Goal: Task Accomplishment & Management: Use online tool/utility

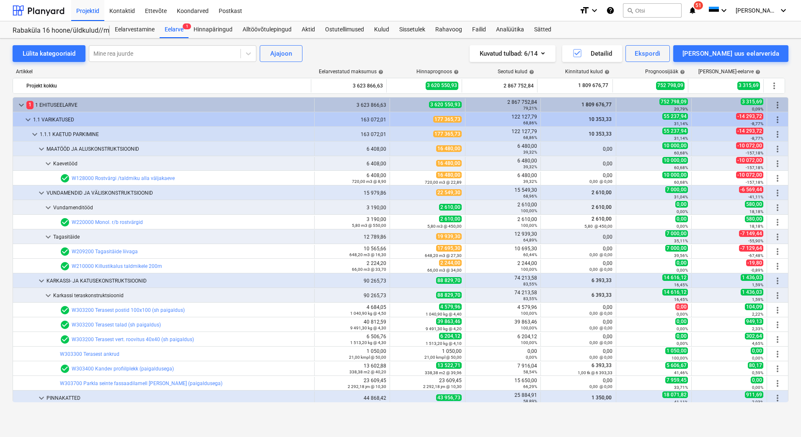
scroll to position [126, 0]
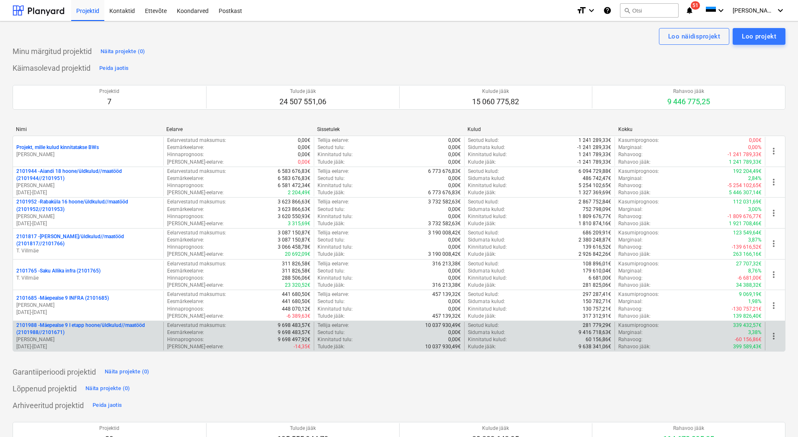
click at [84, 330] on p "2101988 - Mäepealse 9 I etapp hoone/üldkulud//maatööd (2101988//2101671)" at bounding box center [88, 329] width 144 height 14
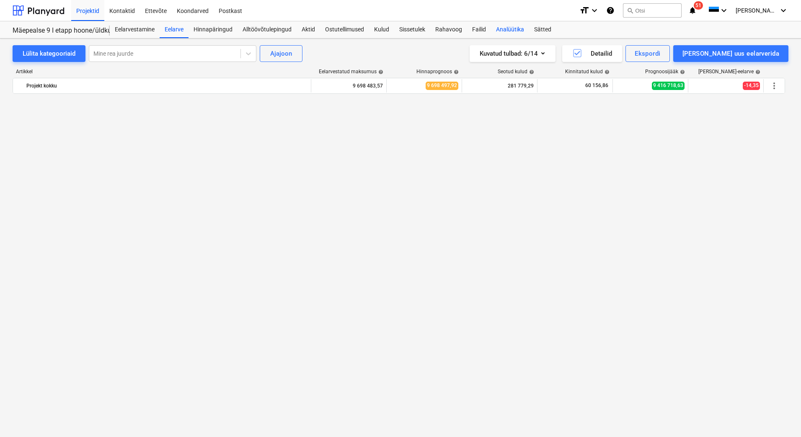
click at [508, 31] on div "Analüütika" at bounding box center [510, 29] width 38 height 17
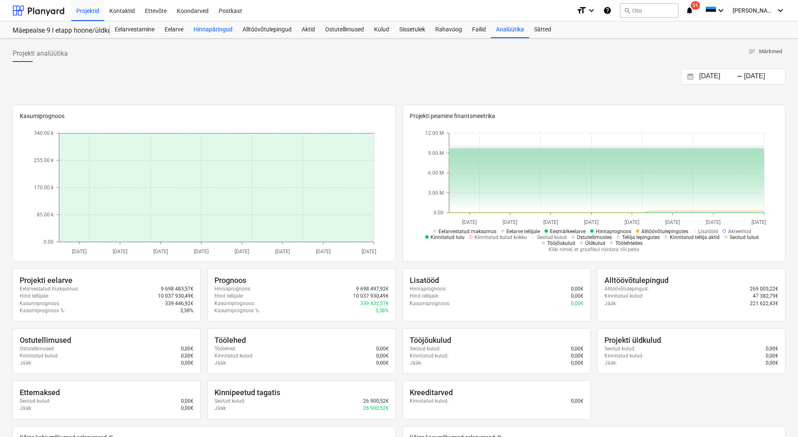
click at [205, 31] on div "Hinnapäringud" at bounding box center [212, 29] width 49 height 17
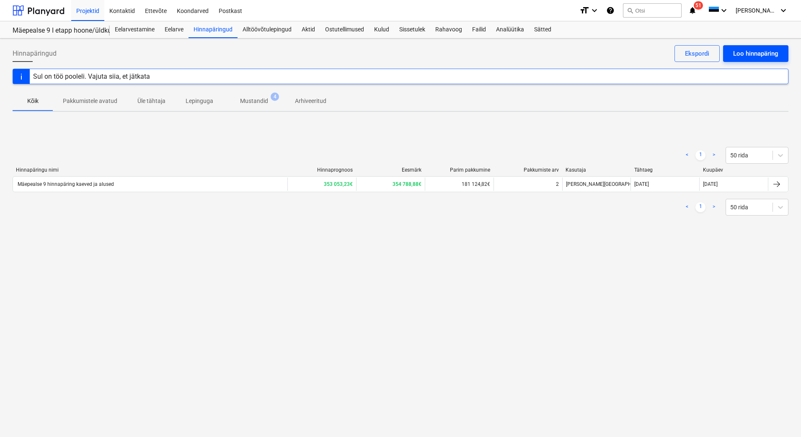
click at [746, 50] on div "Loo hinnapäring" at bounding box center [755, 53] width 45 height 11
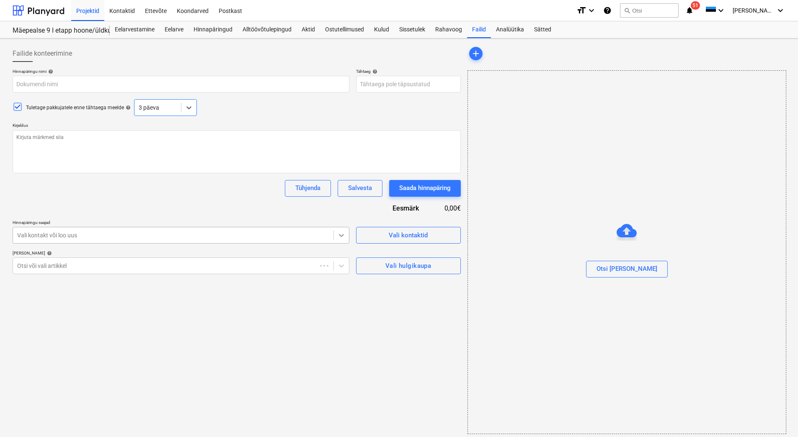
click at [340, 237] on icon at bounding box center [341, 235] width 8 height 8
click at [411, 268] on div "Vali hulgikaupa" at bounding box center [408, 265] width 46 height 11
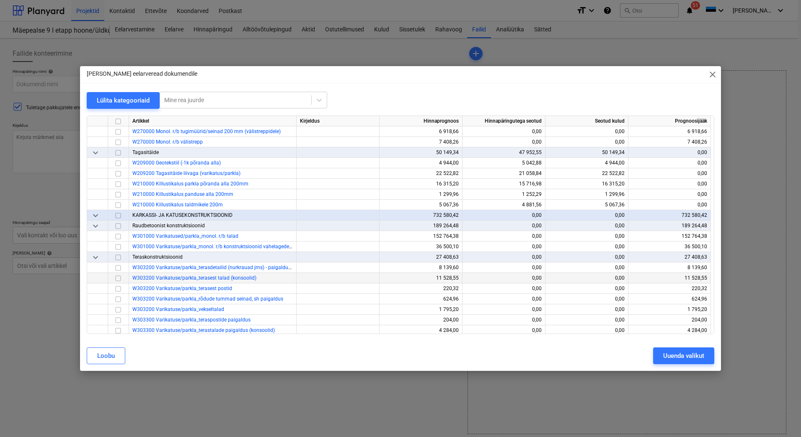
scroll to position [1675, 0]
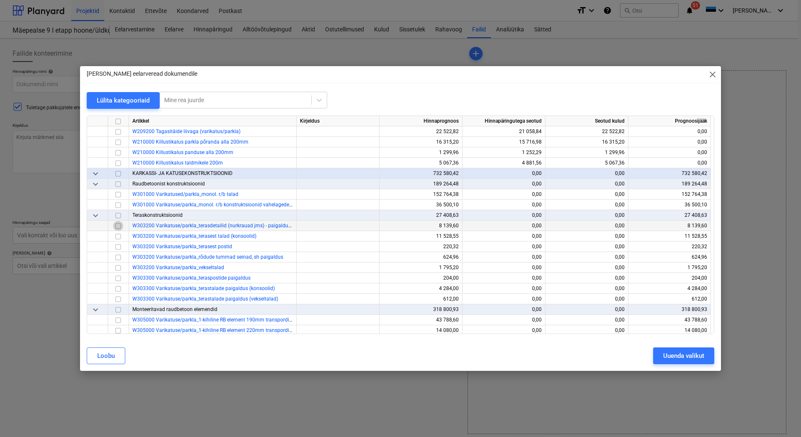
click at [118, 226] on input "checkbox" at bounding box center [118, 226] width 10 height 10
click at [117, 247] on input "checkbox" at bounding box center [118, 247] width 10 height 10
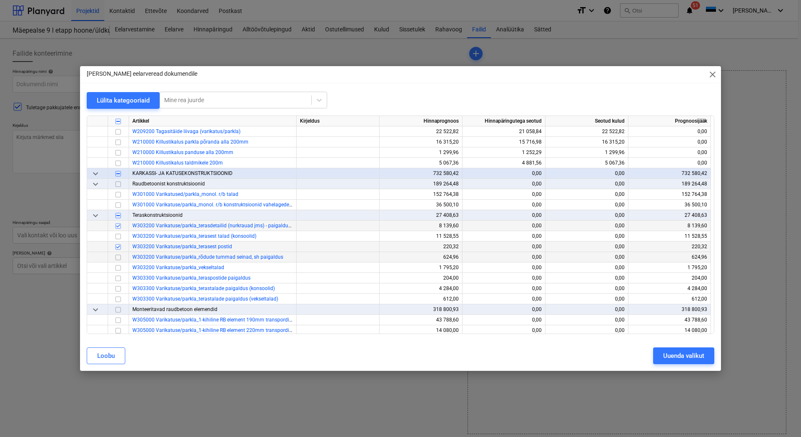
click at [118, 257] on input "checkbox" at bounding box center [118, 257] width 10 height 10
click at [118, 266] on input "checkbox" at bounding box center [118, 268] width 10 height 10
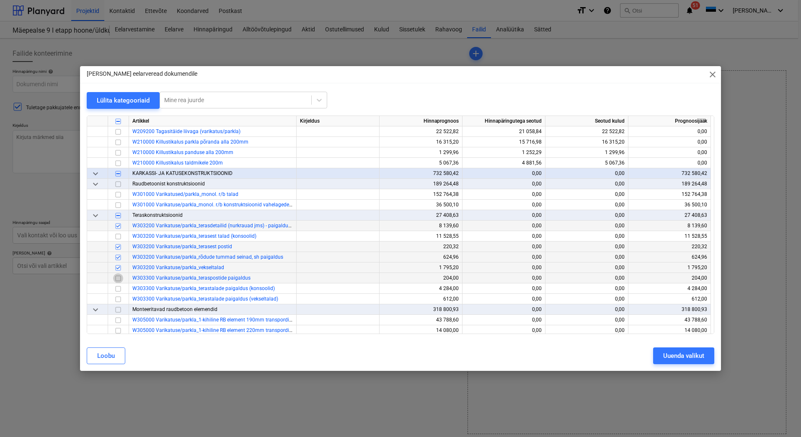
click at [118, 279] on input "checkbox" at bounding box center [118, 278] width 10 height 10
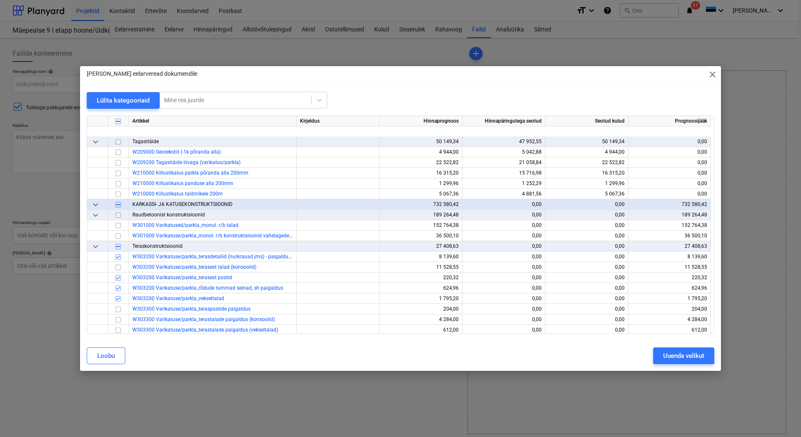
scroll to position [1633, 0]
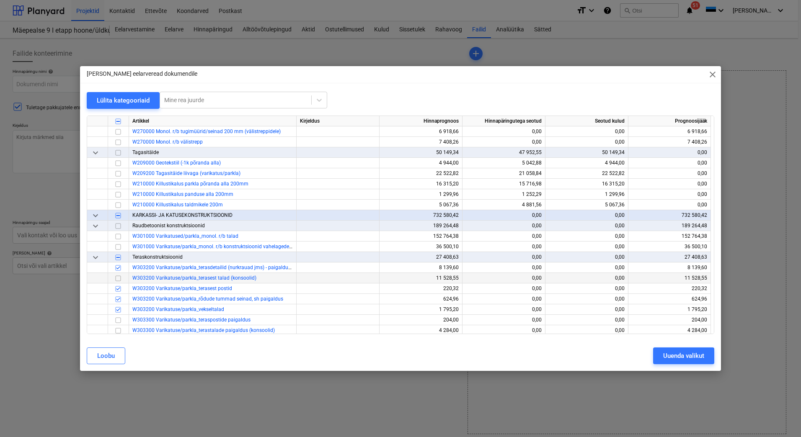
click at [119, 278] on input "checkbox" at bounding box center [118, 278] width 10 height 10
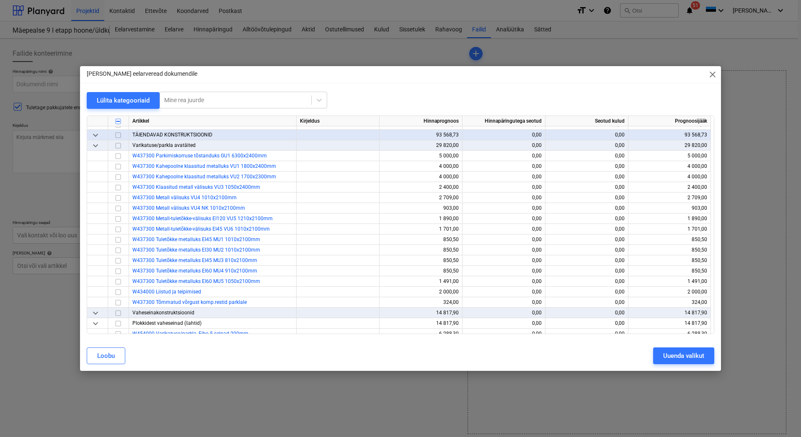
scroll to position [2219, 0]
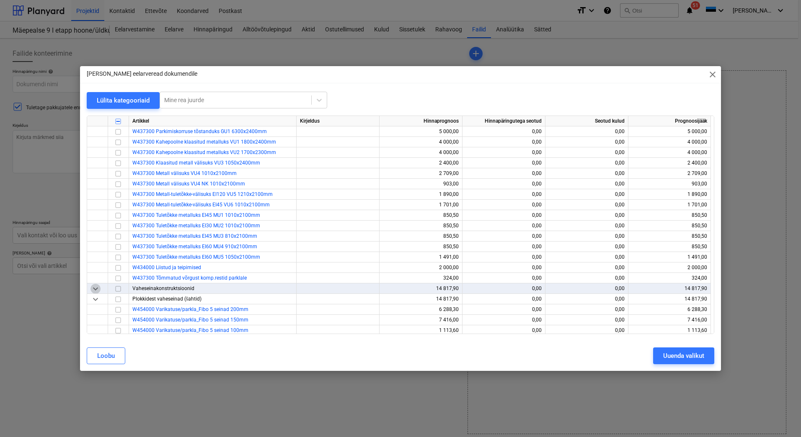
click at [92, 286] on span "keyboard_arrow_down" at bounding box center [95, 289] width 10 height 10
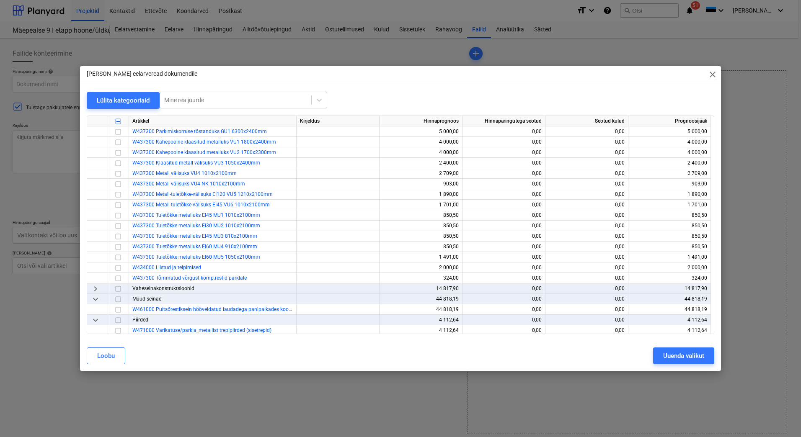
click at [92, 286] on span "keyboard_arrow_right" at bounding box center [95, 289] width 10 height 10
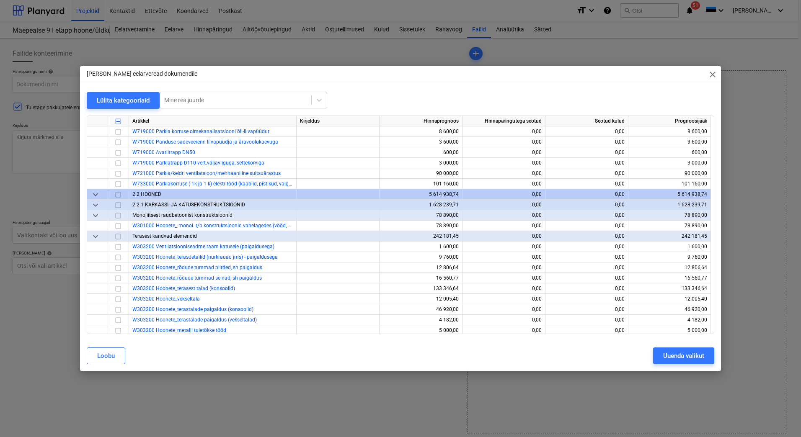
scroll to position [3308, 0]
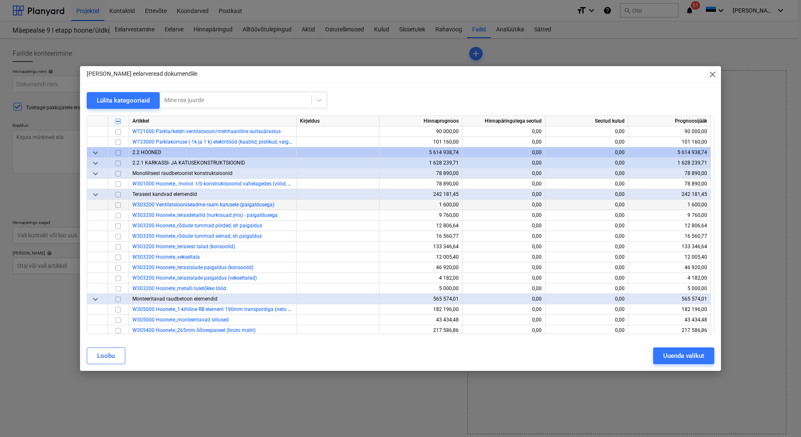
click at [120, 205] on input "checkbox" at bounding box center [118, 205] width 10 height 10
click at [117, 215] on input "checkbox" at bounding box center [118, 216] width 10 height 10
click at [117, 224] on input "checkbox" at bounding box center [118, 226] width 10 height 10
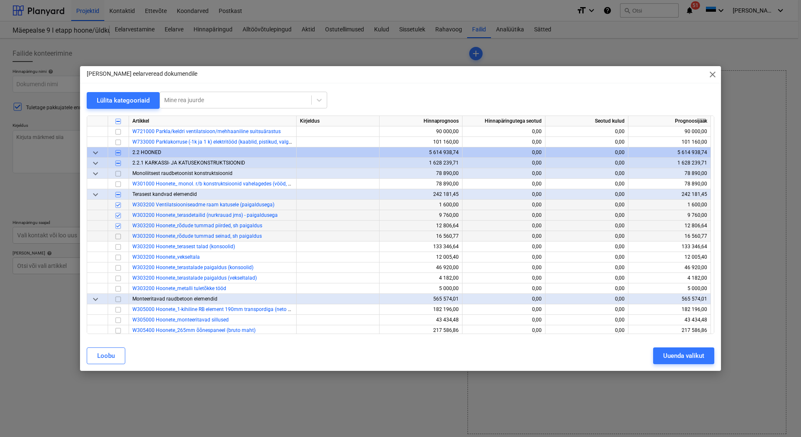
click at [118, 235] on input "checkbox" at bounding box center [118, 237] width 10 height 10
click at [118, 246] on input "checkbox" at bounding box center [118, 247] width 10 height 10
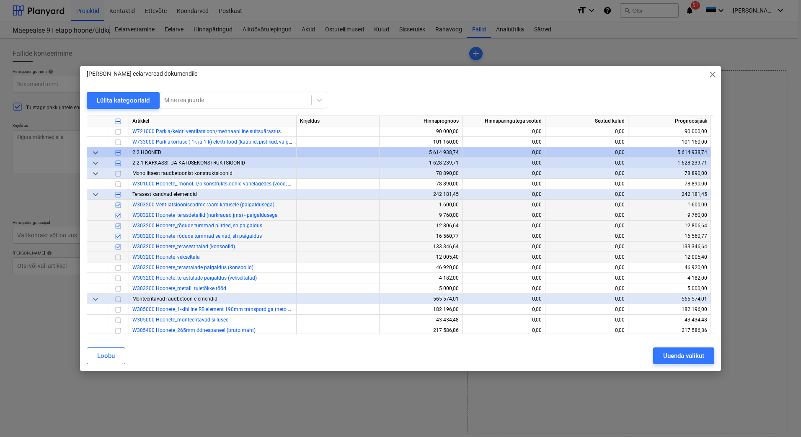
click at [121, 257] on input "checkbox" at bounding box center [118, 257] width 10 height 10
click at [118, 268] on input "checkbox" at bounding box center [118, 268] width 10 height 10
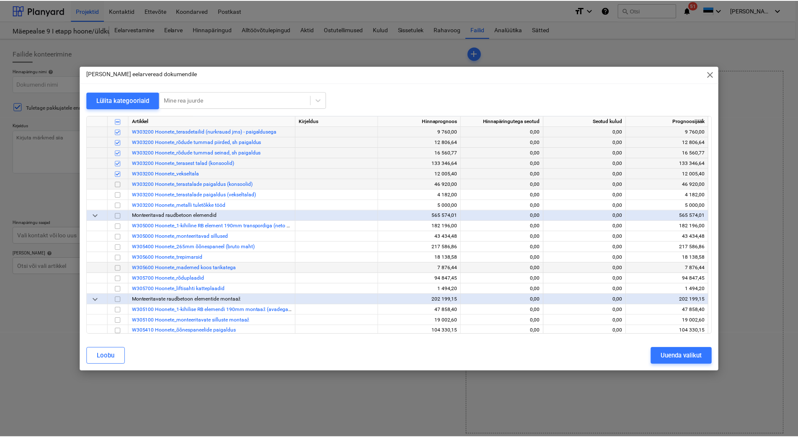
scroll to position [3350, 0]
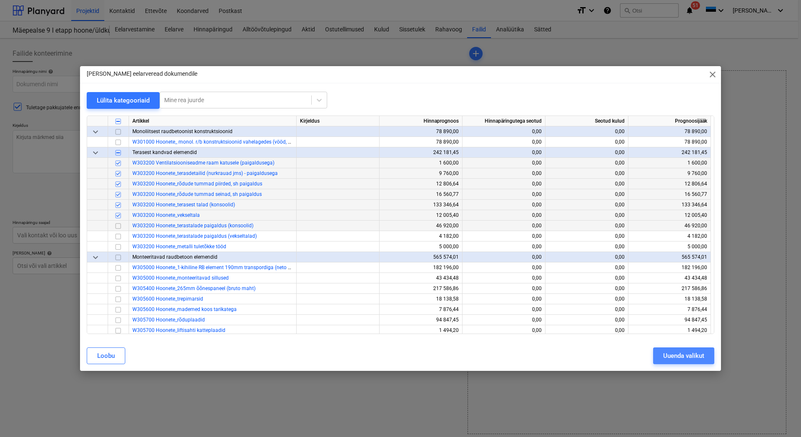
click at [673, 357] on div "Uuenda valikut" at bounding box center [683, 355] width 41 height 11
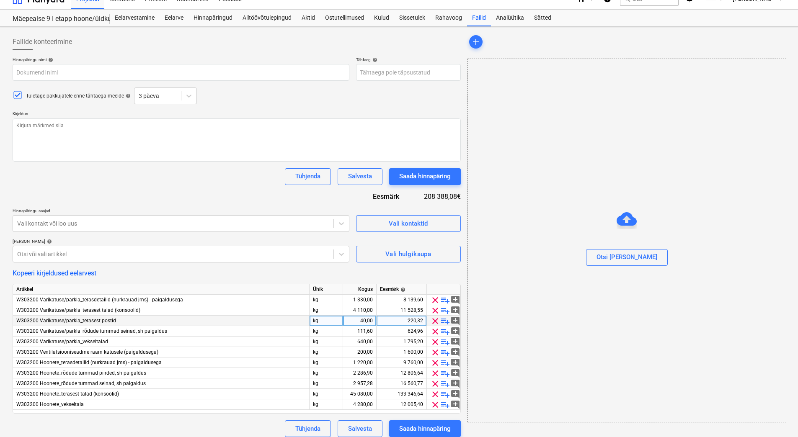
scroll to position [18, 0]
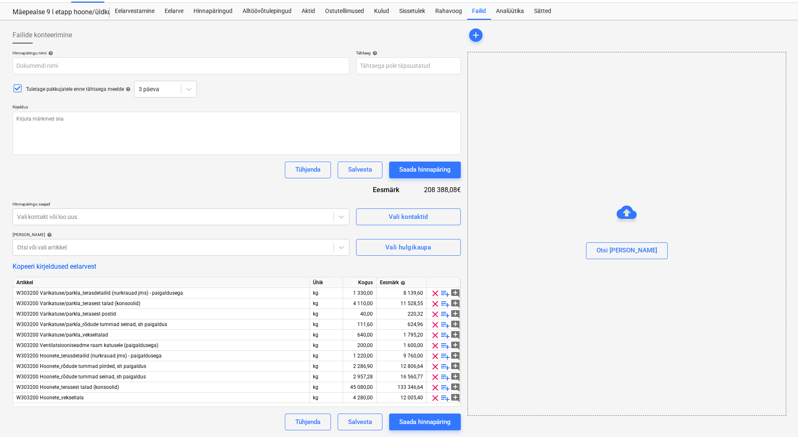
type textarea "x"
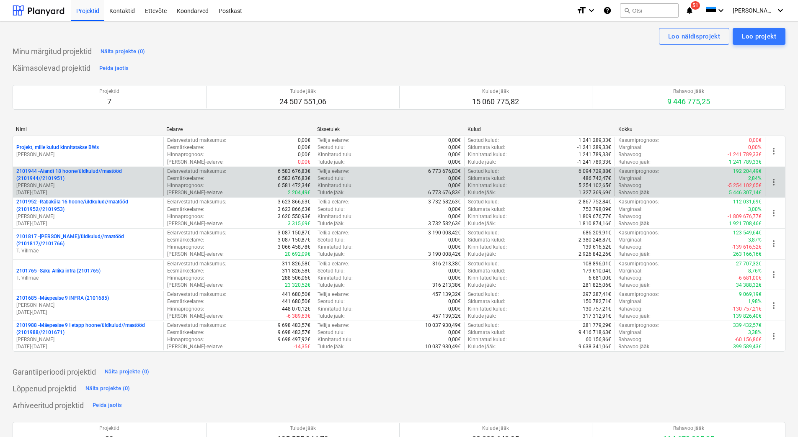
click at [91, 175] on p "2101944 - Aiandi 18 hoone/üldkulud//maatööd (2101944//2101951)" at bounding box center [88, 175] width 144 height 14
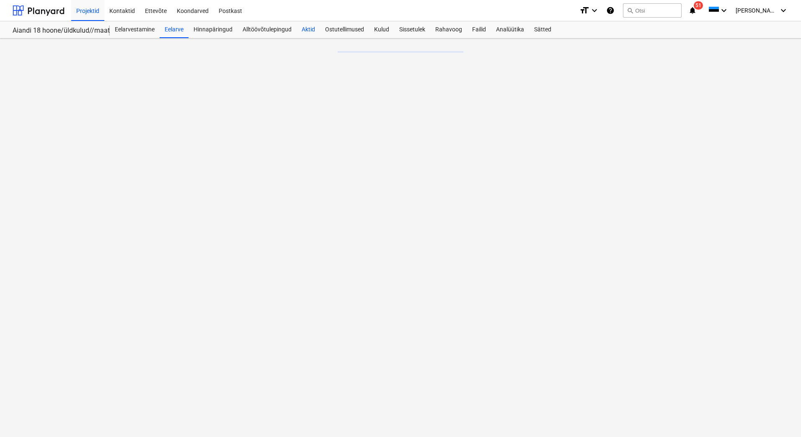
click at [305, 32] on div "Aktid" at bounding box center [307, 29] width 23 height 17
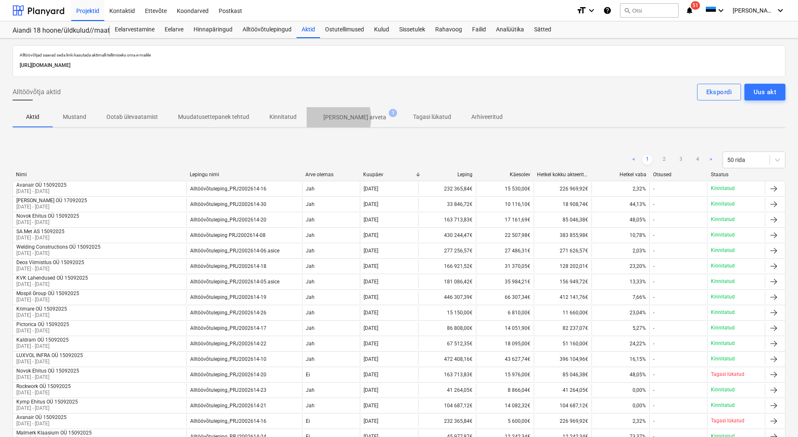
click at [323, 118] on p "[PERSON_NAME] arveta" at bounding box center [354, 117] width 63 height 9
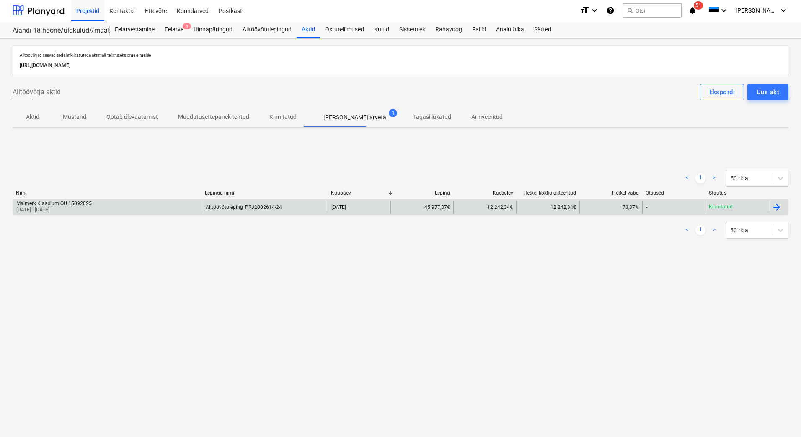
click at [106, 206] on div "Malmerk Klaasium OÜ 15092025 08 Sep 2025 - 19 Sep 2025" at bounding box center [107, 207] width 189 height 13
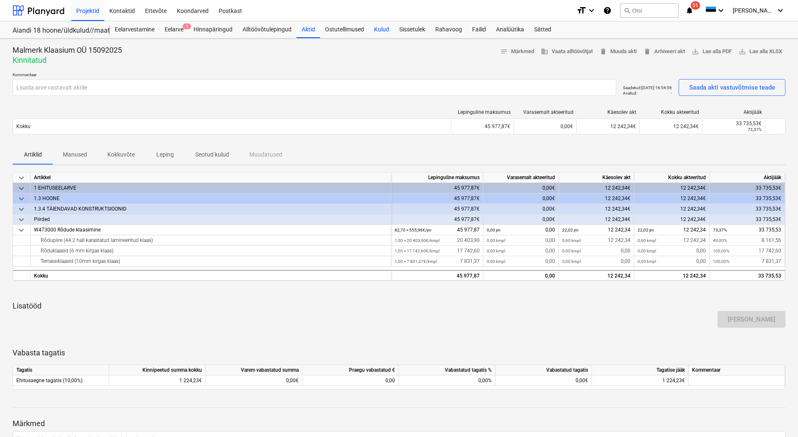
click at [375, 31] on div "Kulud" at bounding box center [381, 29] width 25 height 17
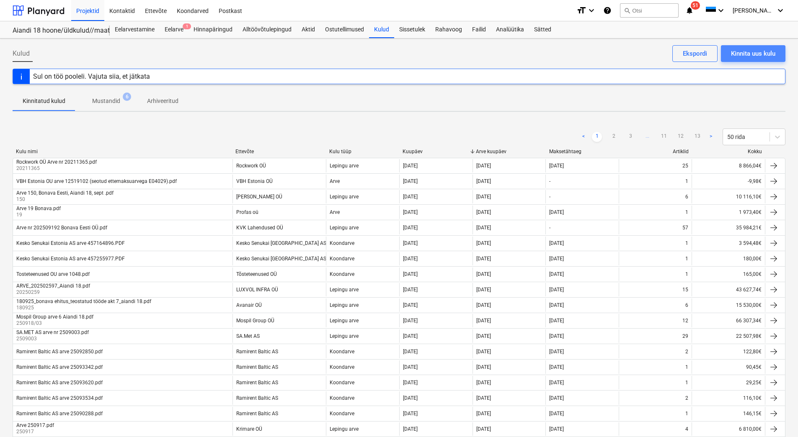
click at [758, 59] on div "Kinnita uus kulu" at bounding box center [753, 53] width 44 height 11
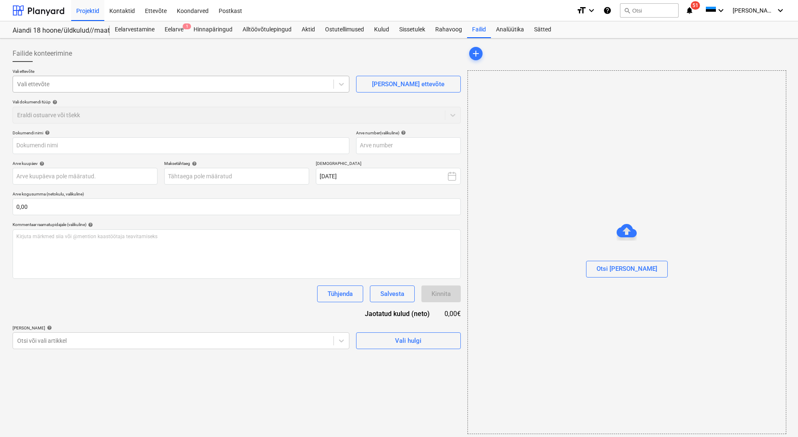
click at [56, 88] on div at bounding box center [173, 84] width 312 height 8
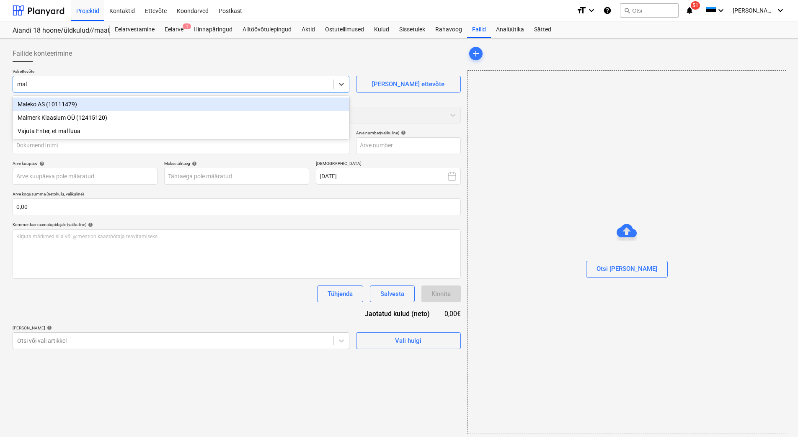
type input "malm"
click at [100, 103] on div "Malmerk Klaasium OÜ (12415120)" at bounding box center [181, 104] width 337 height 13
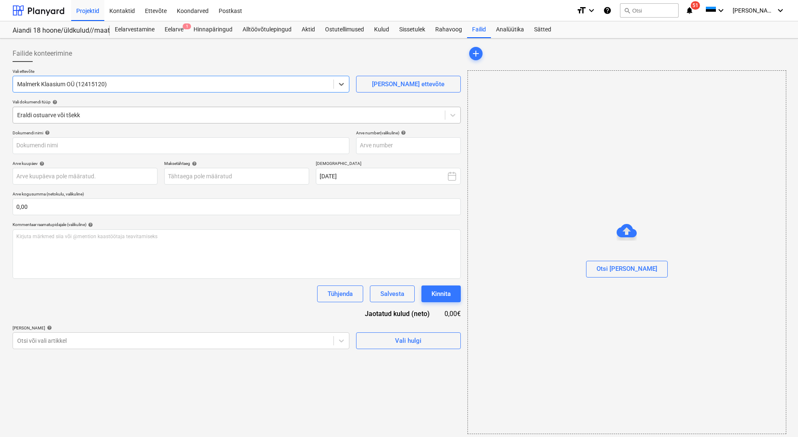
click at [99, 115] on div at bounding box center [228, 115] width 423 height 8
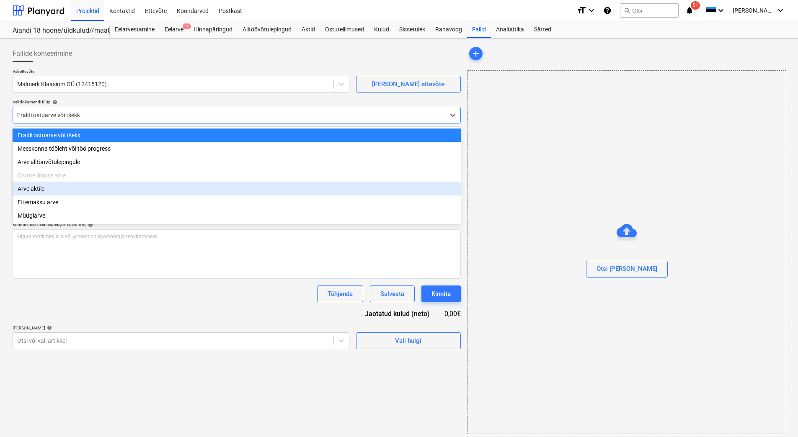
click at [64, 196] on div "Arve aktile" at bounding box center [237, 188] width 448 height 13
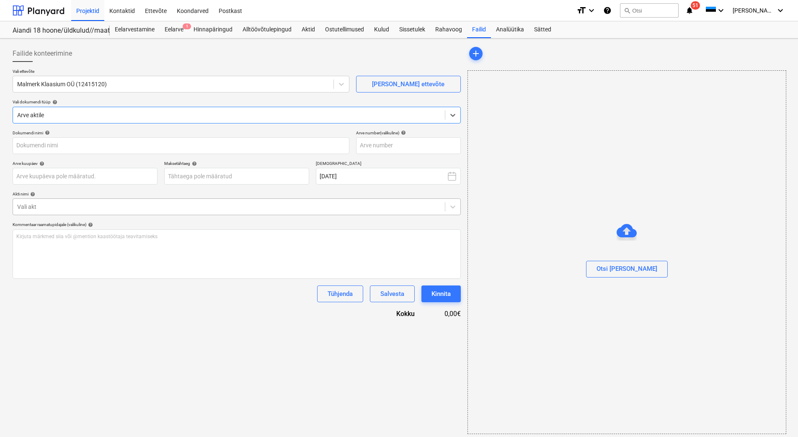
click at [40, 205] on div at bounding box center [228, 207] width 423 height 8
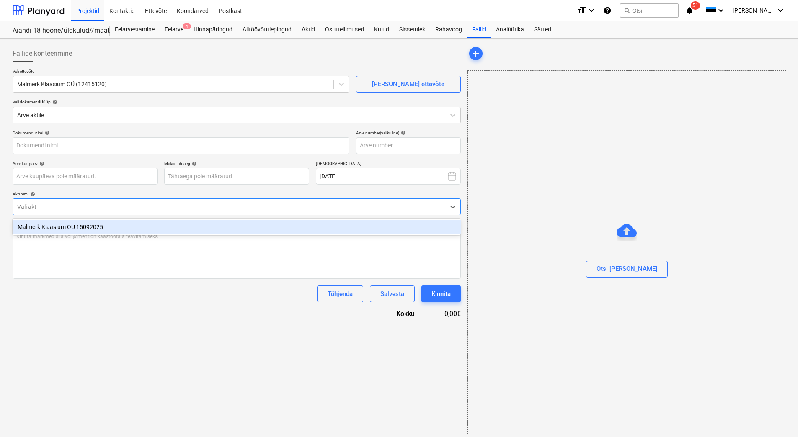
click at [39, 232] on div "Malmerk Klaasium OÜ 15092025" at bounding box center [237, 226] width 448 height 13
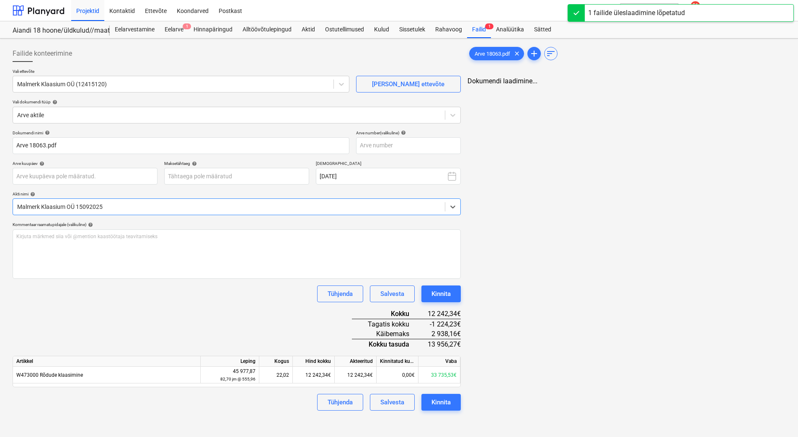
type input "Arve 18063.pdf"
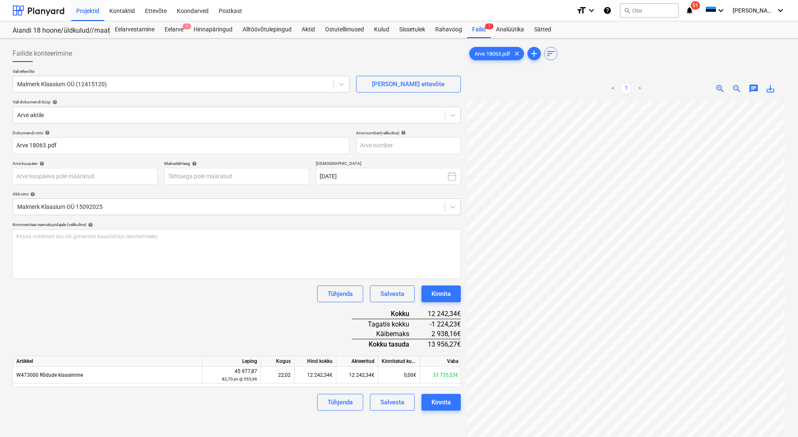
scroll to position [0, 61]
click at [373, 145] on input "text" at bounding box center [408, 145] width 105 height 17
type input "18063"
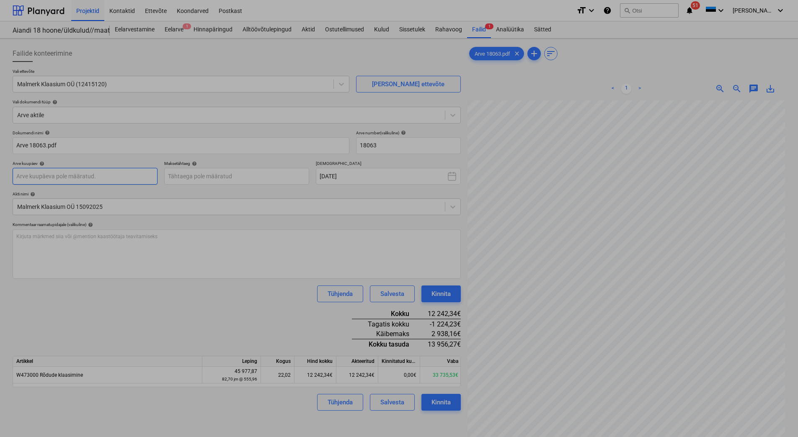
click at [22, 180] on body "Projektid Kontaktid Ettevõte Koondarved Postkast format_size keyboard_arrow_dow…" at bounding box center [399, 218] width 798 height 437
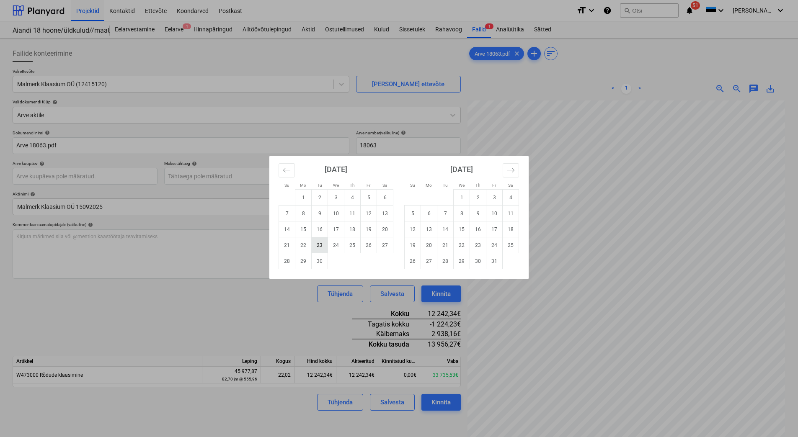
click at [315, 245] on td "23" at bounding box center [320, 245] width 16 height 16
type input "23 Sep 2025"
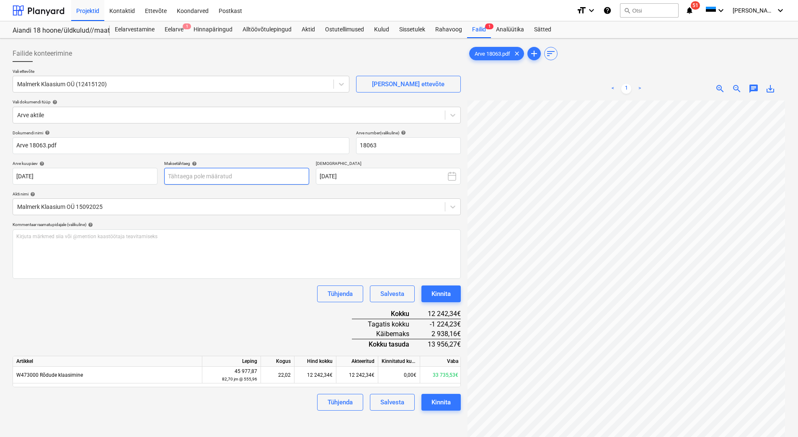
click at [199, 177] on body "Projektid Kontaktid Ettevõte Koondarved Postkast format_size keyboard_arrow_dow…" at bounding box center [399, 218] width 798 height 437
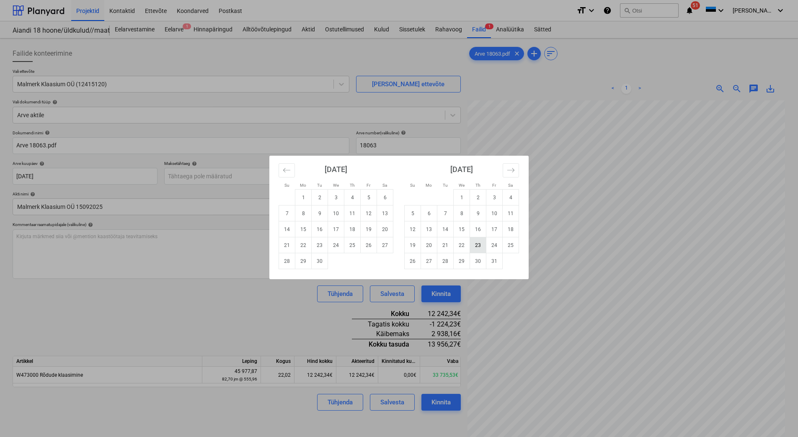
click at [478, 250] on td "23" at bounding box center [478, 245] width 16 height 16
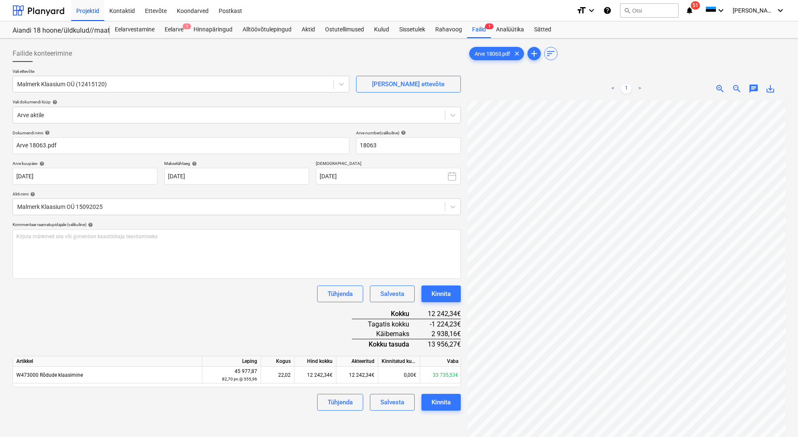
scroll to position [3, 0]
click at [348, 178] on button "september 2025" at bounding box center [388, 176] width 145 height 17
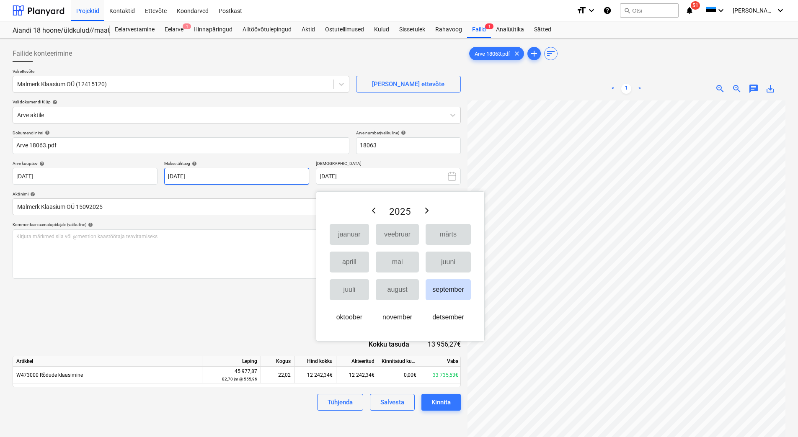
click at [216, 177] on body "Projektid Kontaktid Ettevõte Koondarved Postkast format_size keyboard_arrow_dow…" at bounding box center [399, 218] width 798 height 437
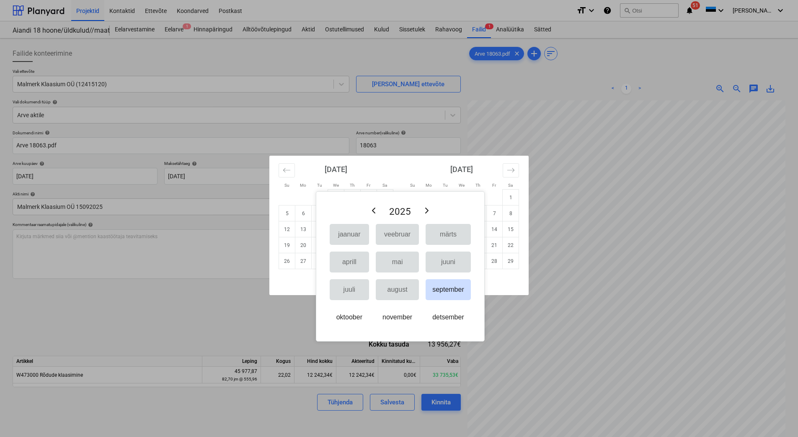
click at [395, 168] on div "October 2025 1 2 3 4 5 6 7 8 9 10 11 12 13 14 15 16 17 18 19 20 21 22 23 24 25 …" at bounding box center [336, 212] width 126 height 113
click at [446, 297] on button "september" at bounding box center [447, 289] width 45 height 21
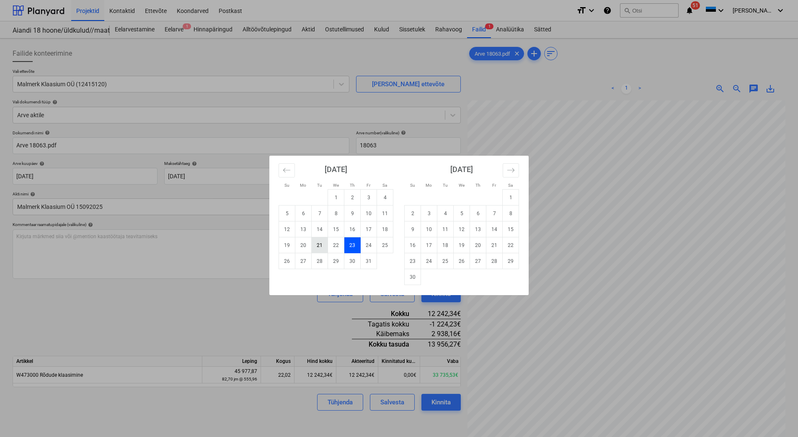
click at [317, 246] on td "21" at bounding box center [320, 245] width 16 height 16
type input "21 Oct 2025"
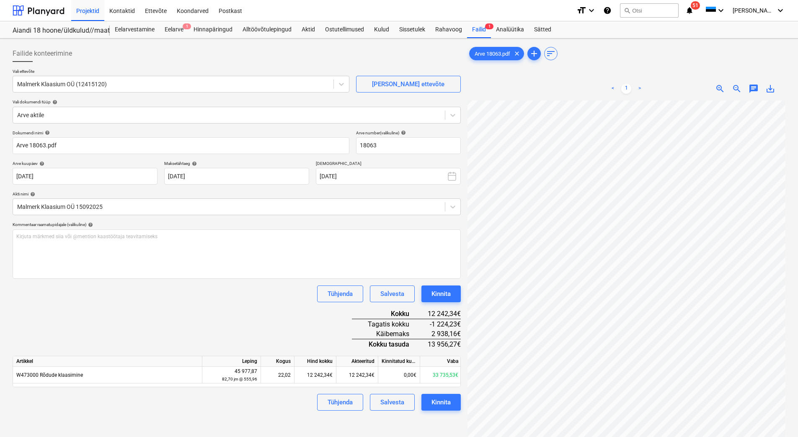
click at [190, 315] on div "Dokumendi nimi help Arve 18063.pdf Arve number (valikuline) help 18063 Arve kuu…" at bounding box center [237, 270] width 448 height 281
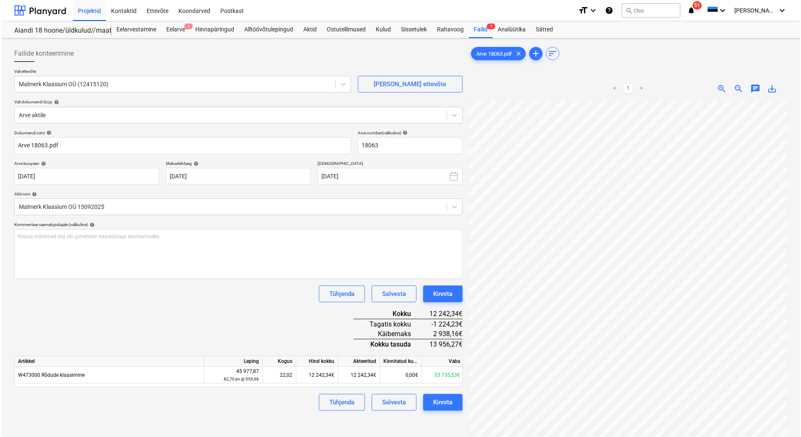
scroll to position [121, 60]
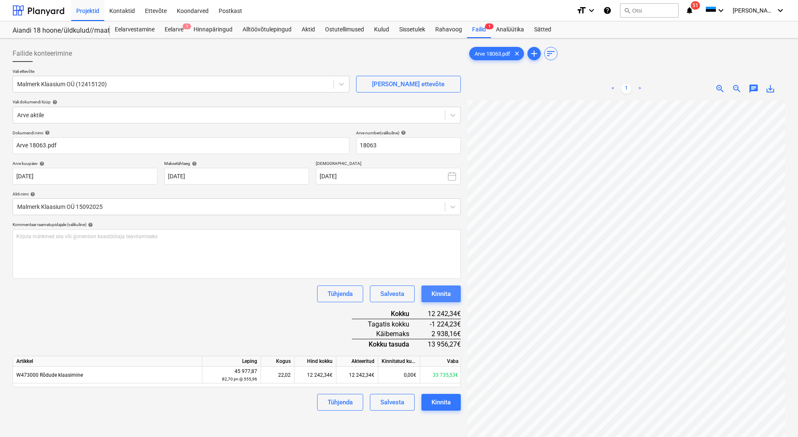
click at [443, 291] on div "Kinnita" at bounding box center [440, 294] width 19 height 11
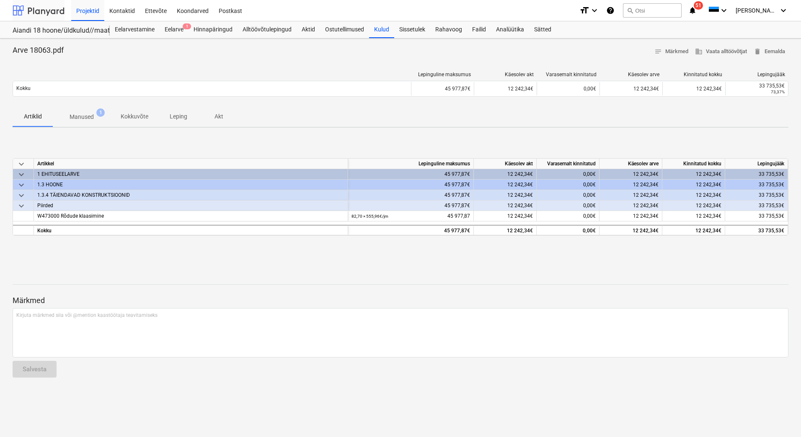
click at [53, 14] on div at bounding box center [39, 10] width 52 height 21
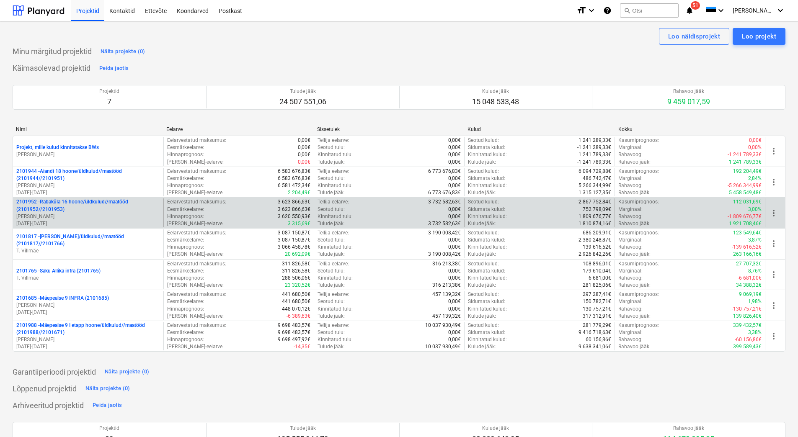
click at [104, 222] on p "01.11.2024 - 31.03.2026" at bounding box center [88, 223] width 144 height 7
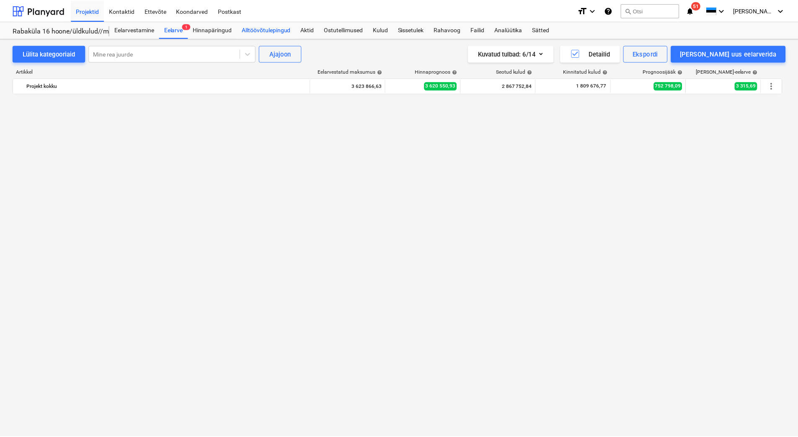
scroll to position [2962, 0]
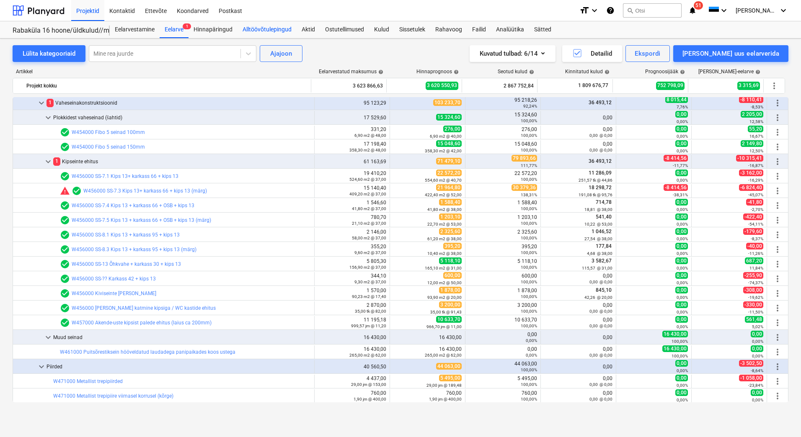
click at [270, 26] on div "Alltöövõtulepingud" at bounding box center [266, 29] width 59 height 17
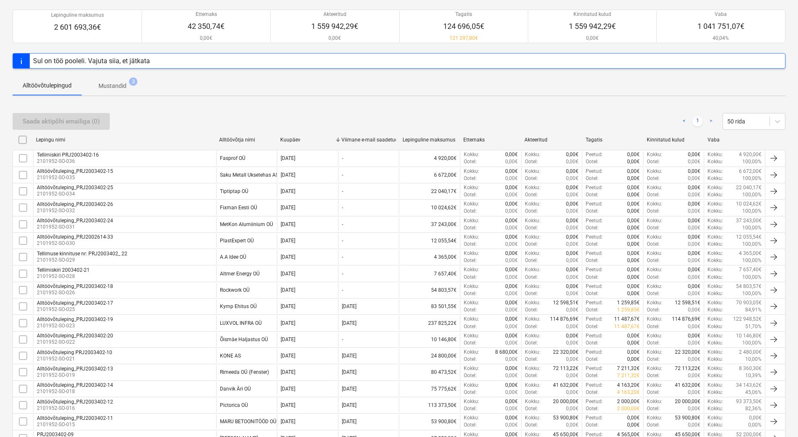
scroll to position [290, 0]
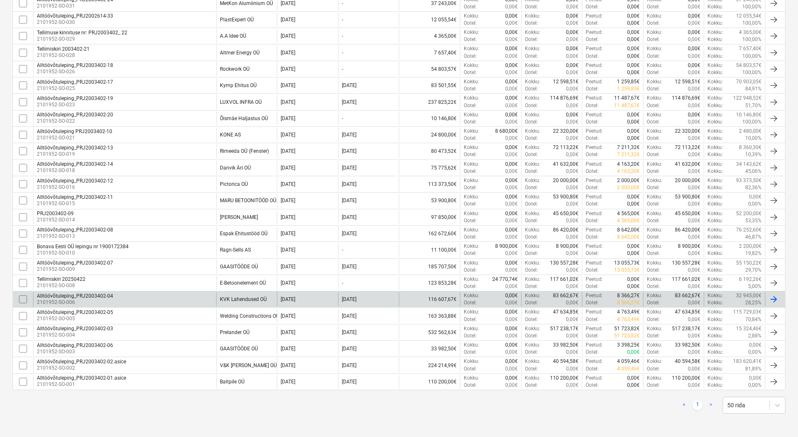
click at [179, 299] on div "Alltöövõtuleping_PRJ2003402-04 2101952-SO-006" at bounding box center [124, 299] width 183 height 14
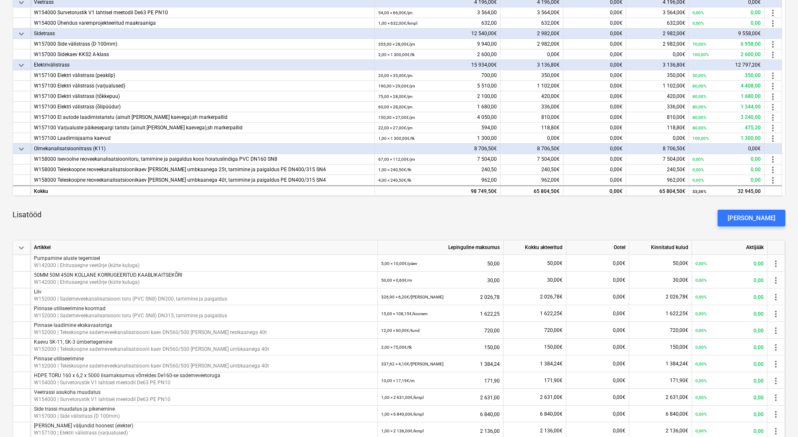
scroll to position [377, 0]
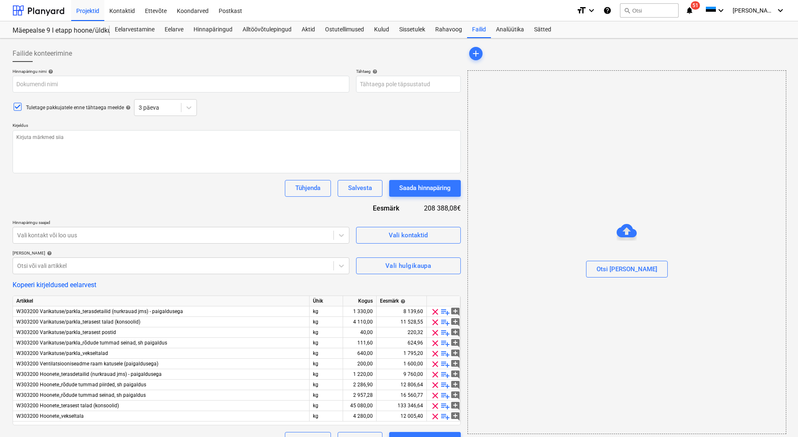
scroll to position [18, 0]
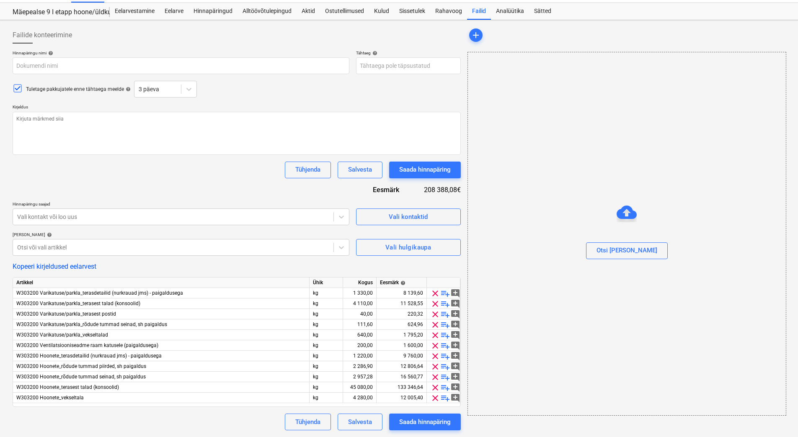
type textarea "x"
